Goal: Task Accomplishment & Management: Complete application form

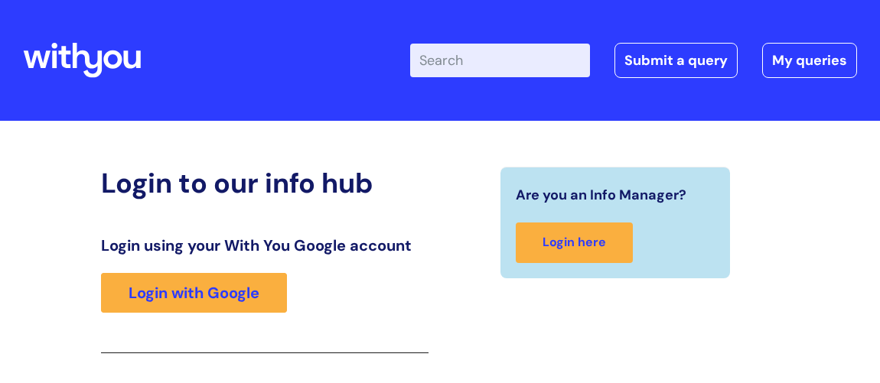
scroll to position [250, 0]
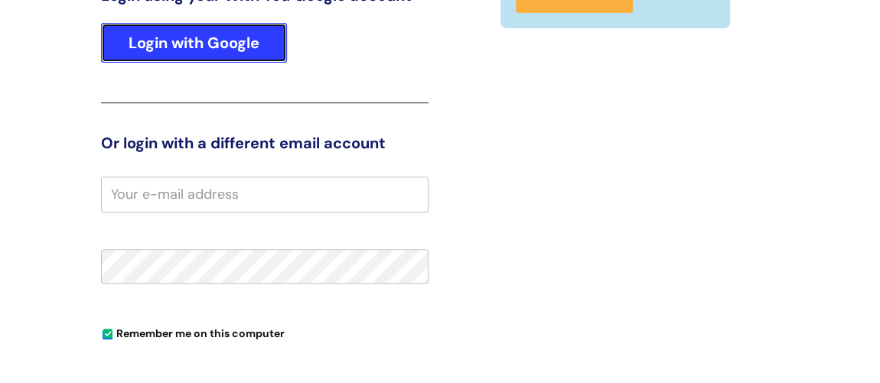
click at [232, 33] on link "Login with Google" at bounding box center [194, 43] width 186 height 40
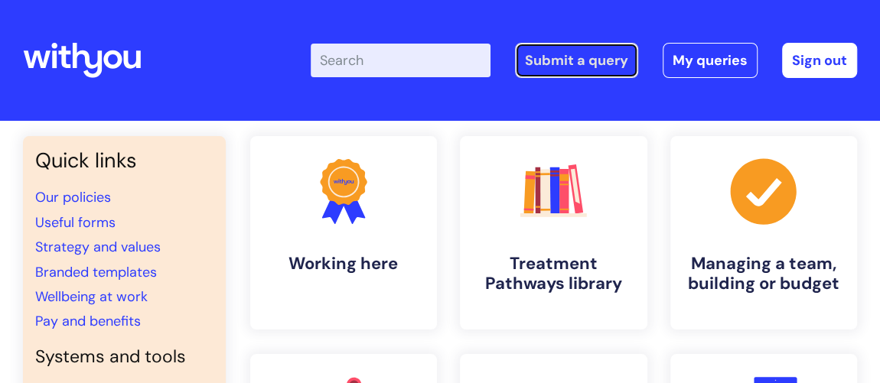
click at [599, 53] on link "Submit a query" at bounding box center [576, 60] width 123 height 35
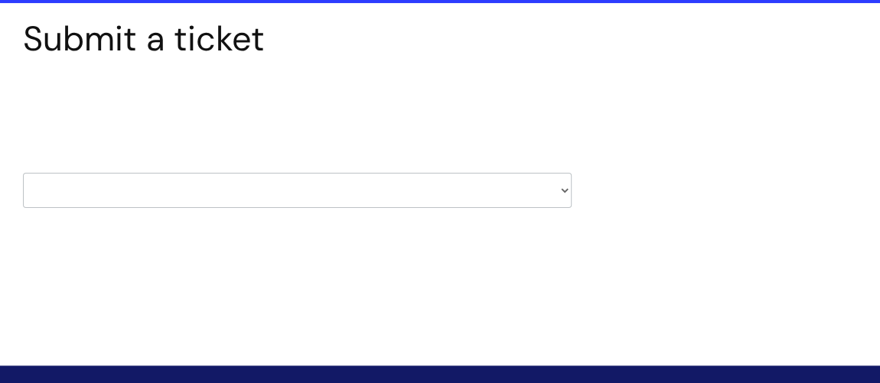
scroll to position [139, 0]
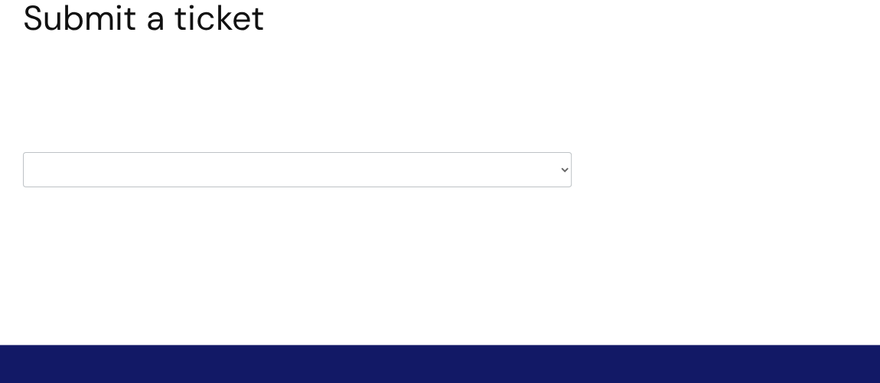
click at [307, 165] on select "HR / People IT and Support Clinical Drug Alerts Finance Accounts Data Support T…" at bounding box center [297, 169] width 549 height 35
select select "finance_accounts"
click at [23, 152] on select "HR / People IT and Support Clinical Drug Alerts Finance Accounts Data Support T…" at bounding box center [297, 169] width 549 height 35
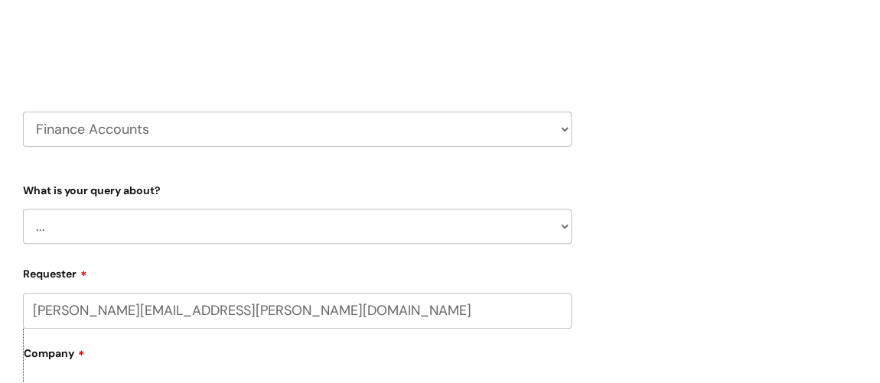
scroll to position [208, 0]
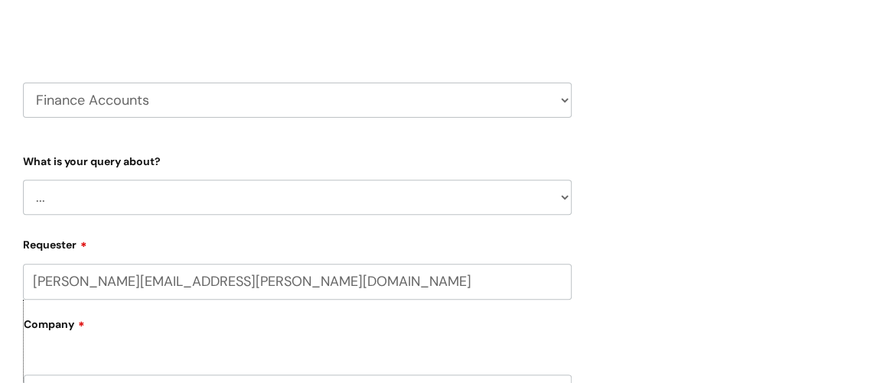
click at [300, 204] on select "... Finance Systems Finance Requests (inc. Expenses) Invoices Research" at bounding box center [297, 197] width 549 height 35
click at [571, 145] on div "Submit a ticket Select issue type HR / People IT and Support Clinical Drug Aler…" at bounding box center [297, 388] width 572 height 921
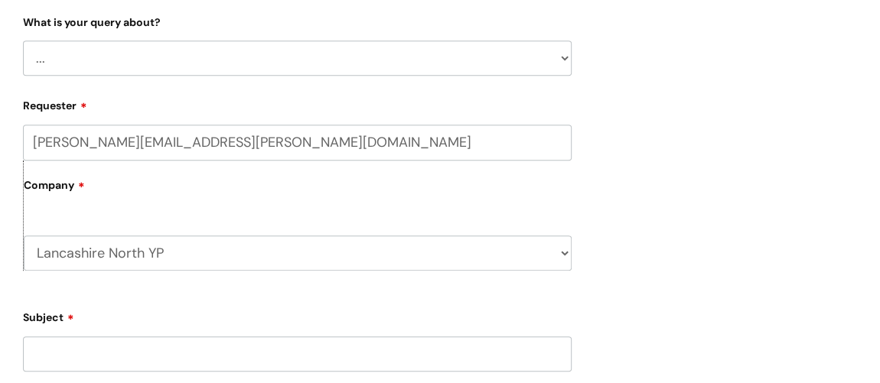
scroll to position [417, 0]
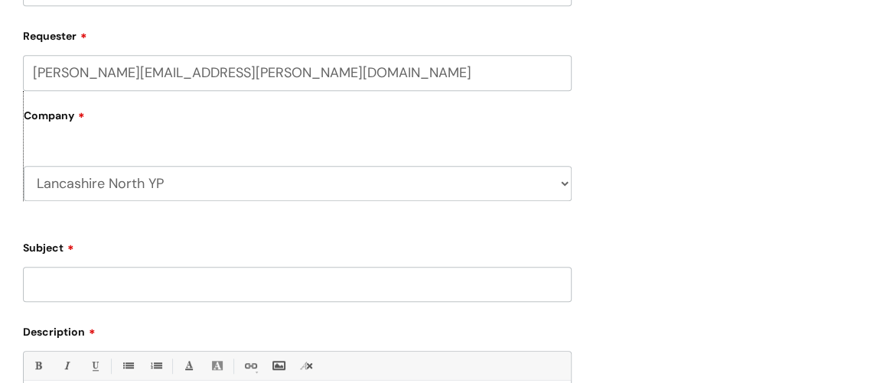
click at [257, 286] on input "Subject" at bounding box center [297, 284] width 549 height 35
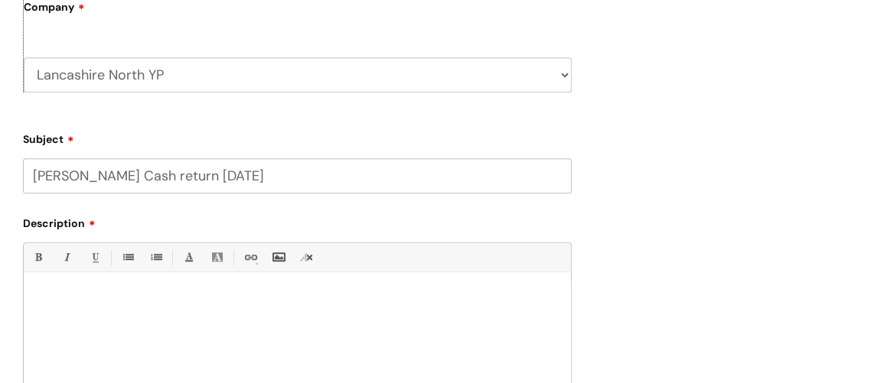
scroll to position [556, 0]
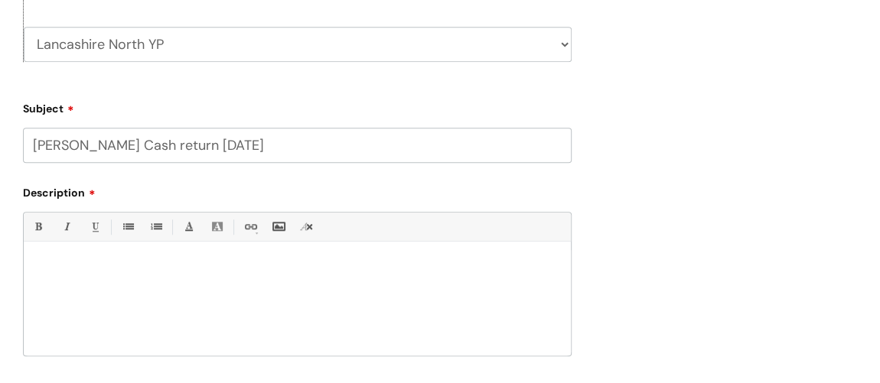
type input "Petty Cash return Sept 25"
click at [143, 265] on p at bounding box center [297, 269] width 524 height 14
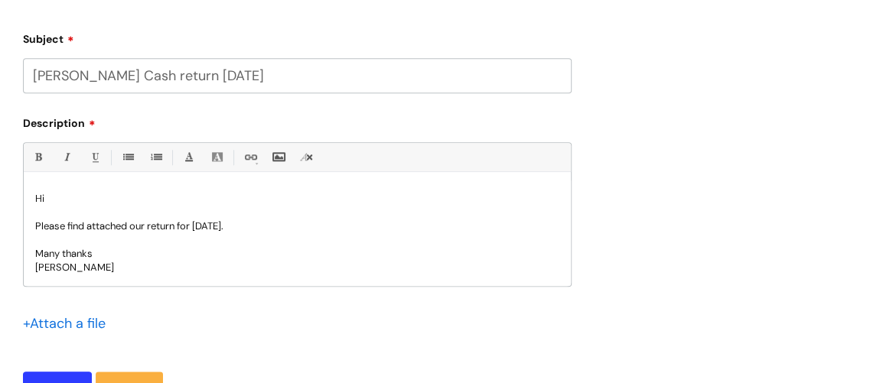
scroll to position [696, 0]
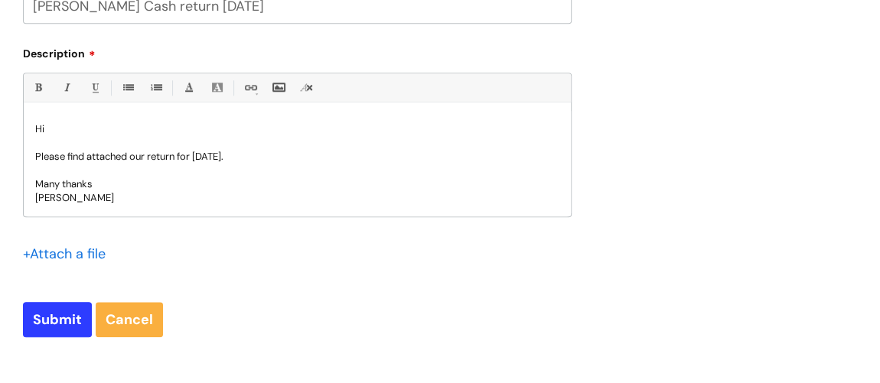
click at [71, 252] on input "file" at bounding box center [61, 252] width 77 height 19
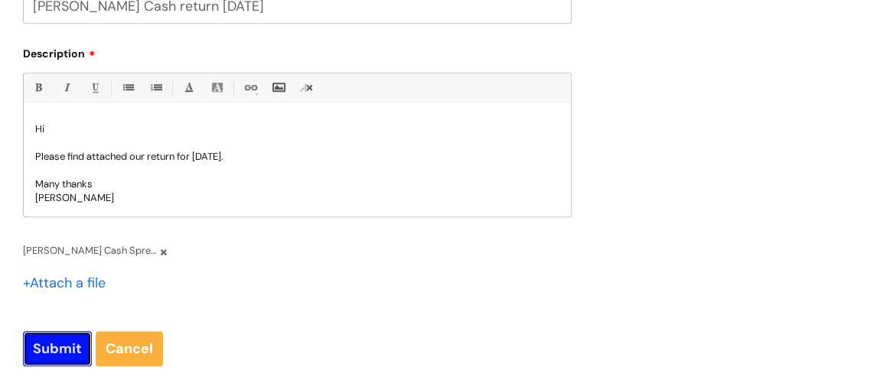
click at [60, 341] on input "Submit" at bounding box center [57, 348] width 69 height 35
type input "Please Wait..."
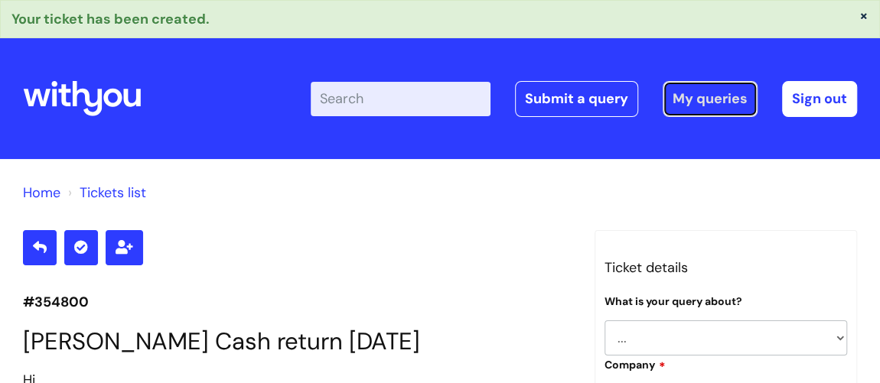
drag, startPoint x: 720, startPoint y: 94, endPoint x: 686, endPoint y: 103, distance: 34.9
click at [720, 93] on link "My queries" at bounding box center [710, 98] width 95 height 35
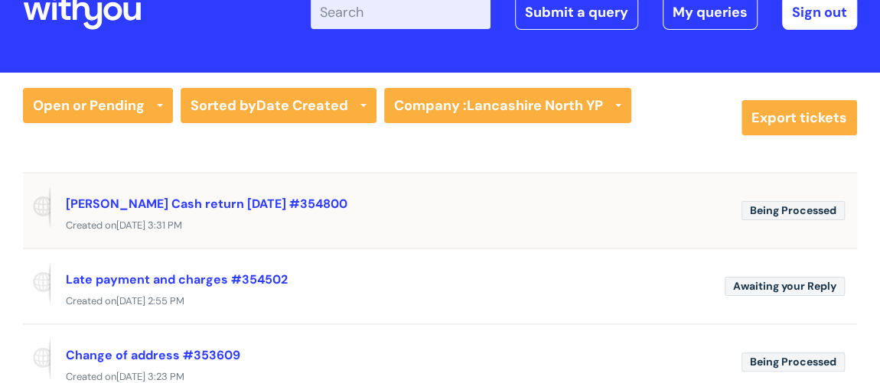
scroll to position [69, 0]
